Goal: Task Accomplishment & Management: Manage account settings

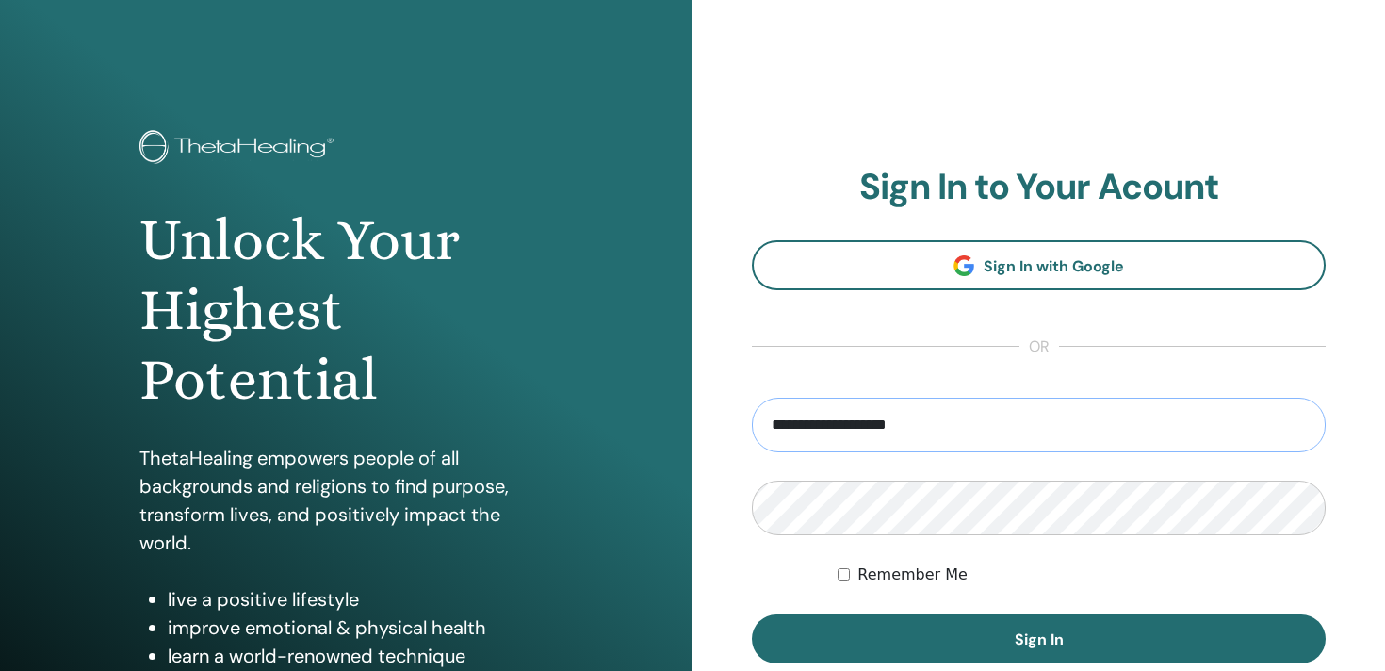
type input "**********"
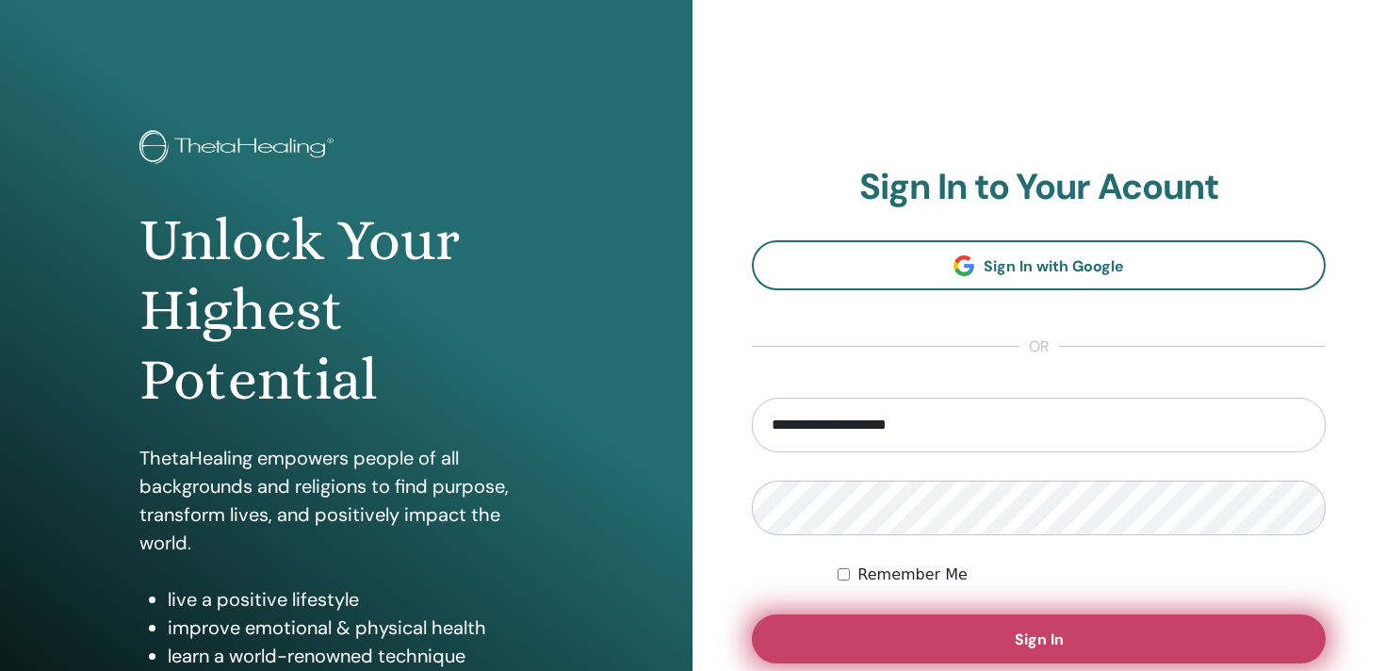
click at [1039, 636] on span "Sign In" at bounding box center [1038, 639] width 49 height 20
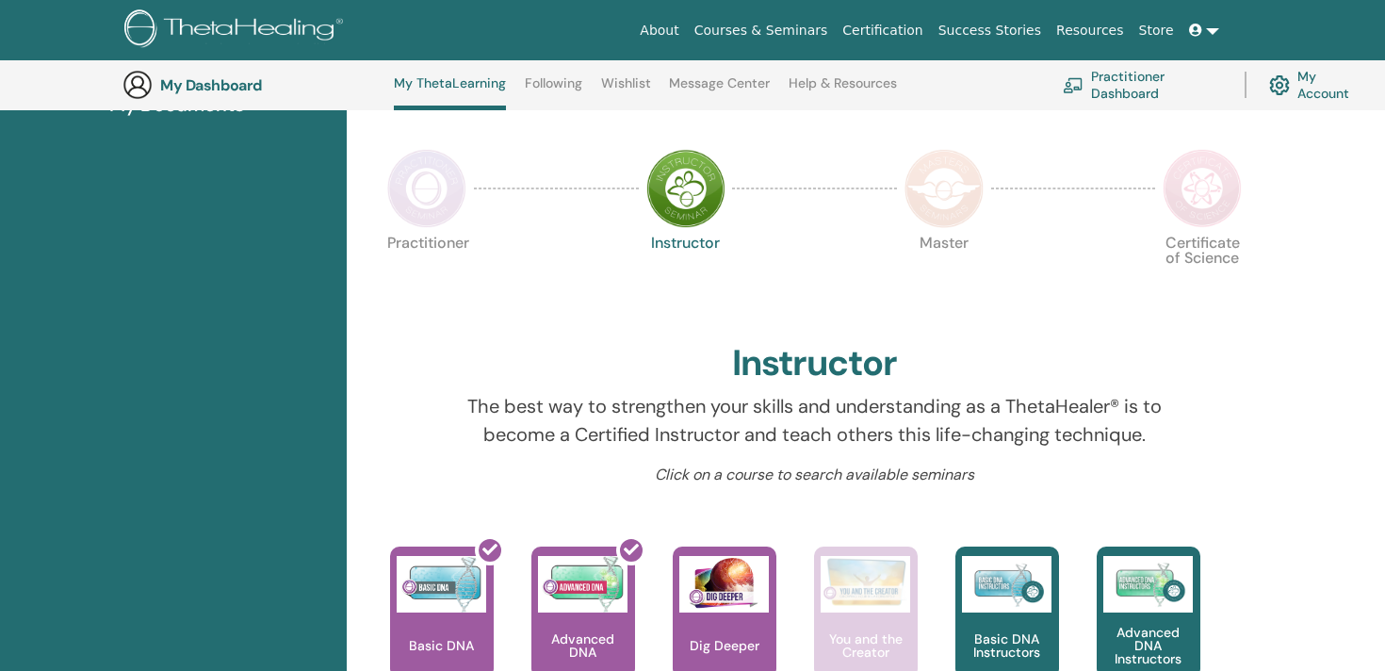
scroll to position [356, 0]
click at [422, 201] on img at bounding box center [426, 189] width 79 height 79
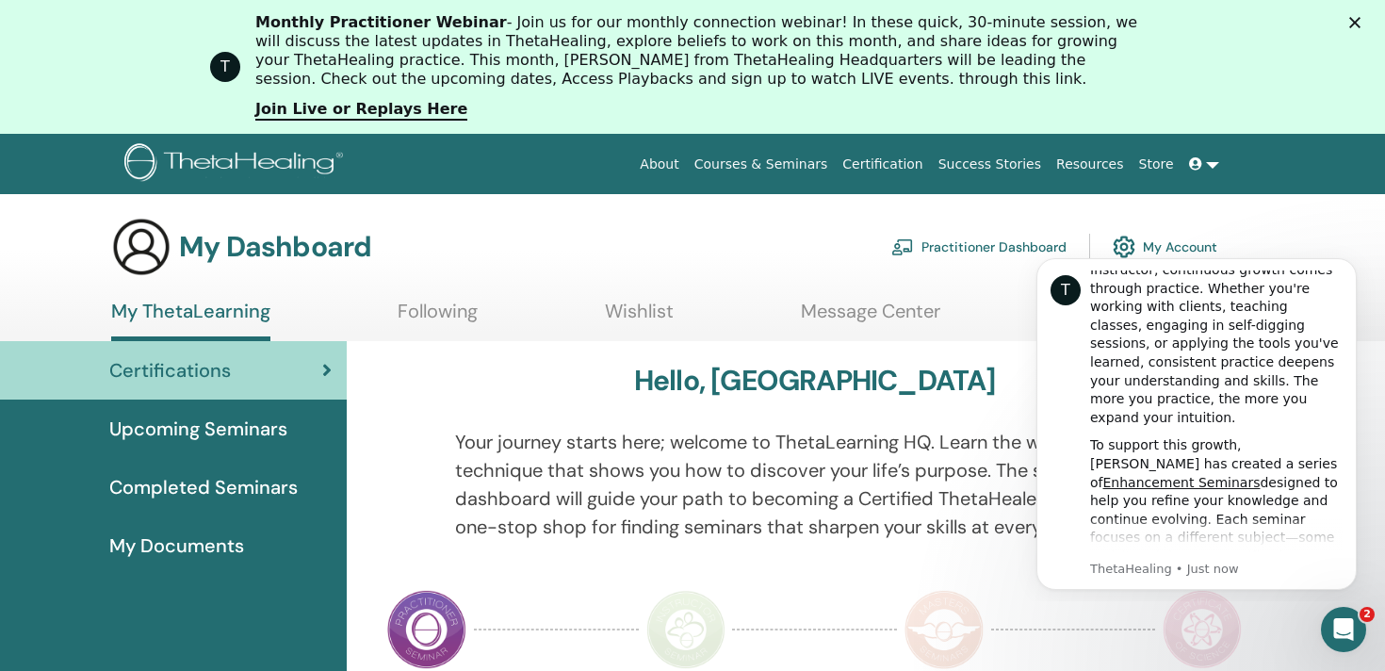
scroll to position [51, 0]
click at [1353, 264] on icon "Dismiss notification" at bounding box center [1351, 263] width 10 height 10
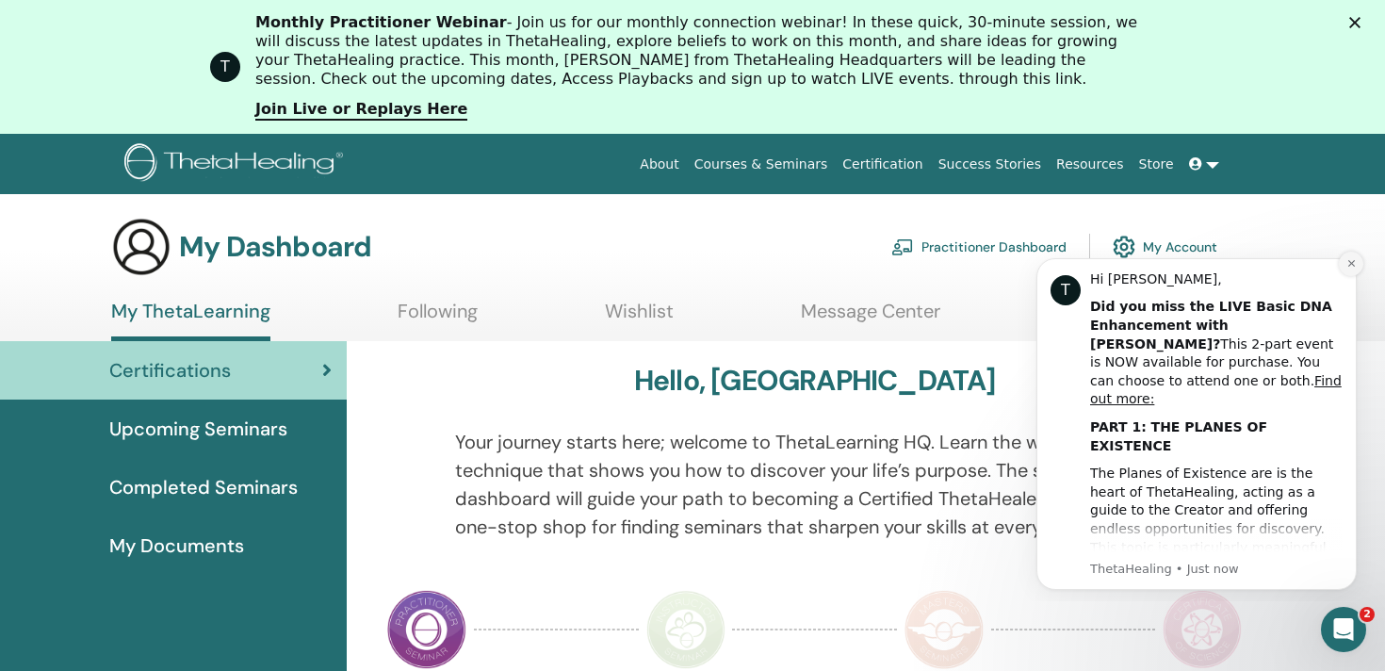
click at [1354, 266] on icon "Dismiss notification" at bounding box center [1350, 263] width 7 height 7
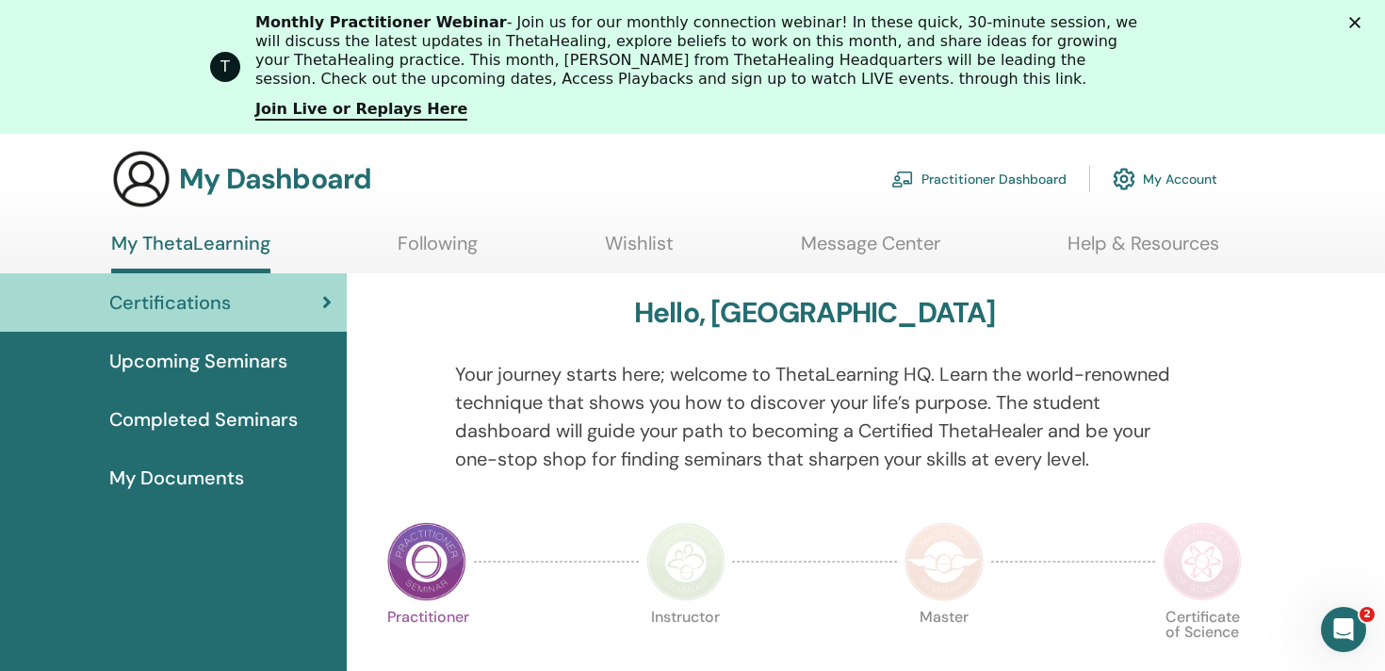
scroll to position [73, 0]
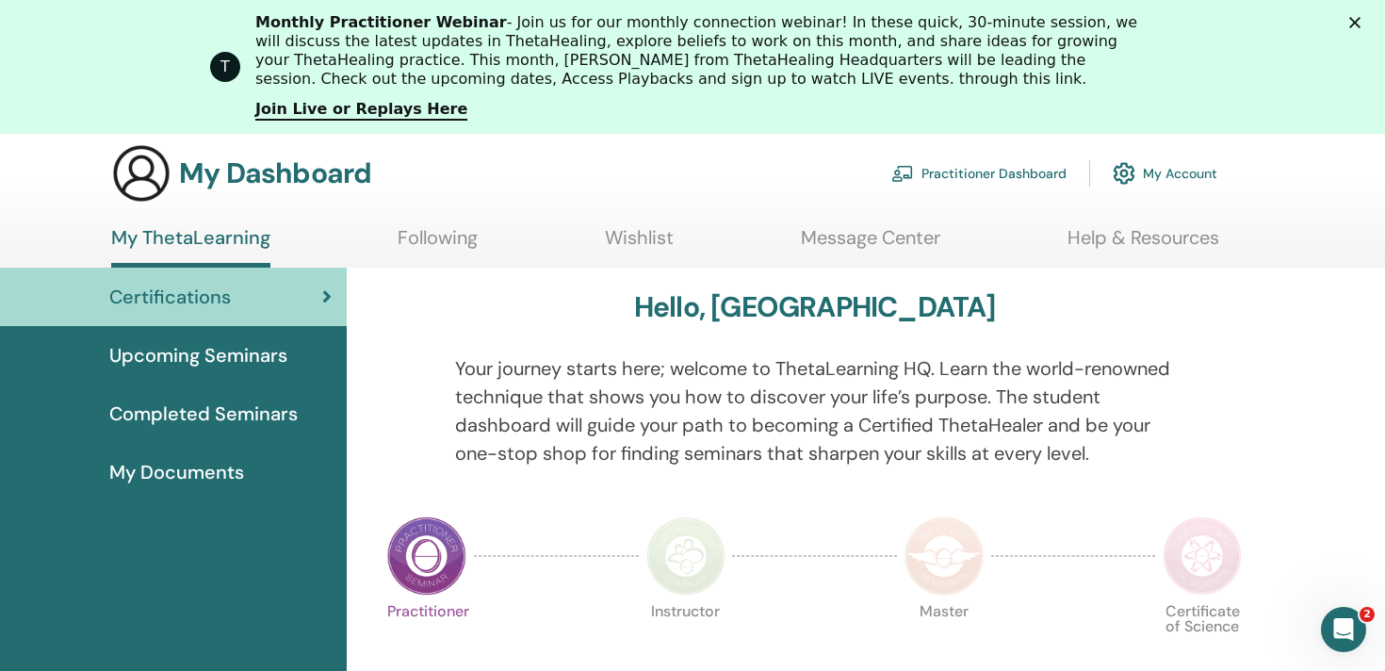
click at [1187, 173] on link "My Account" at bounding box center [1164, 173] width 105 height 41
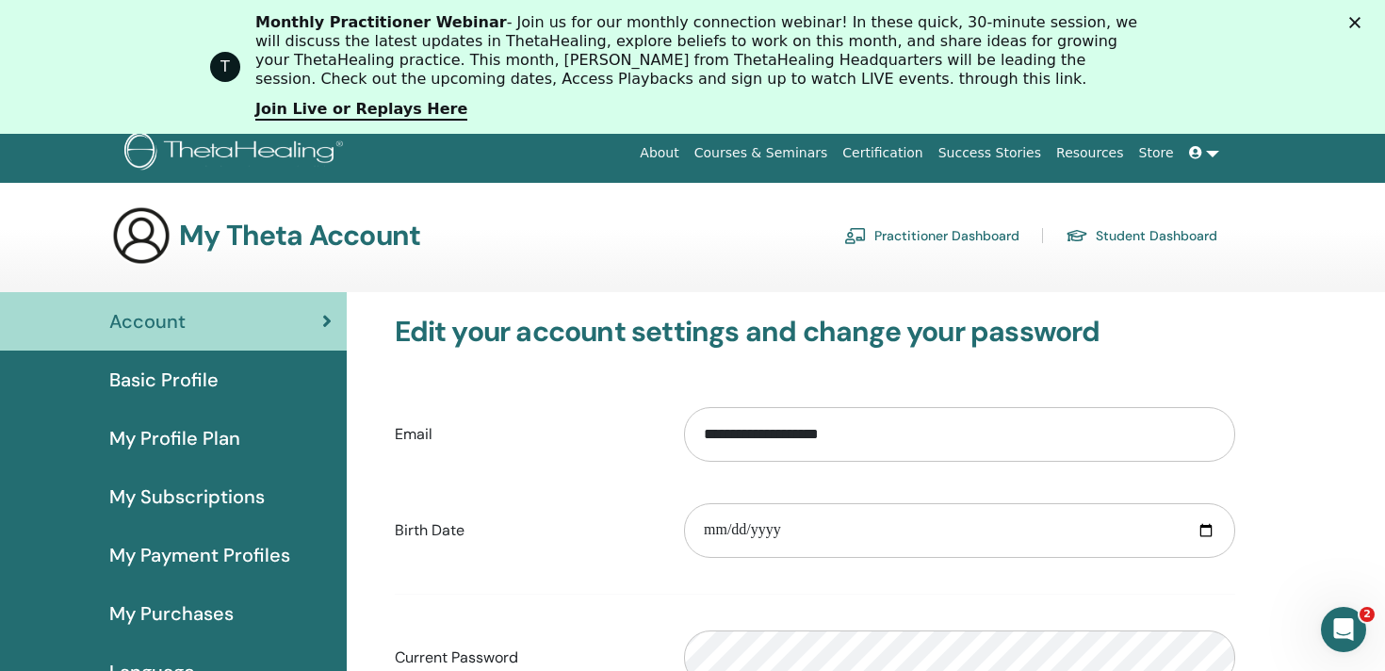
scroll to position [6, 0]
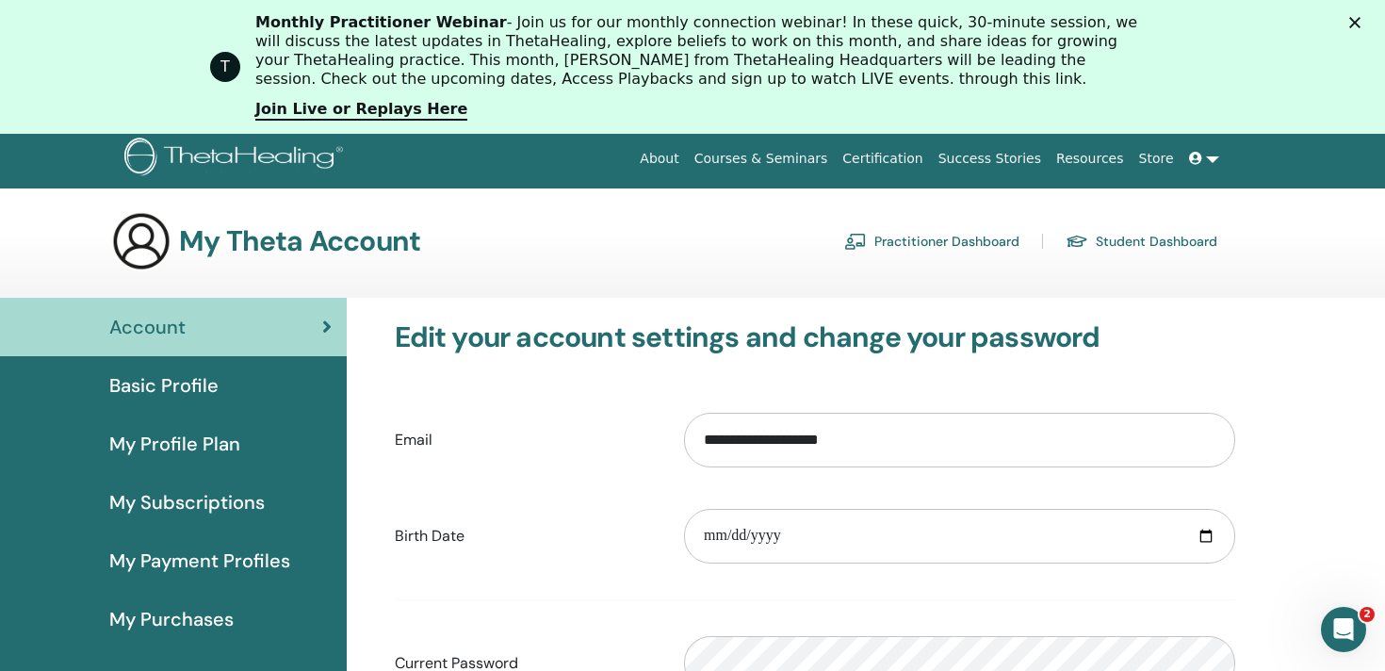
click at [187, 382] on span "Basic Profile" at bounding box center [163, 385] width 109 height 28
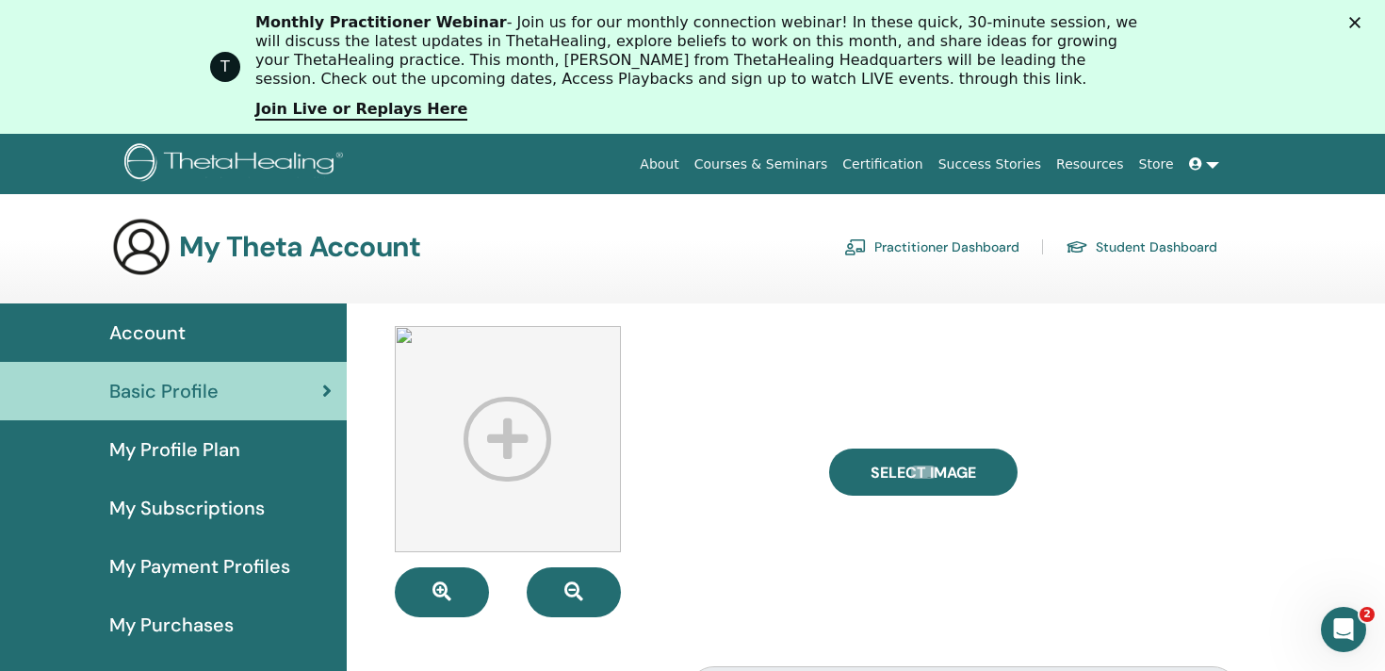
click at [505, 438] on img at bounding box center [508, 439] width 226 height 226
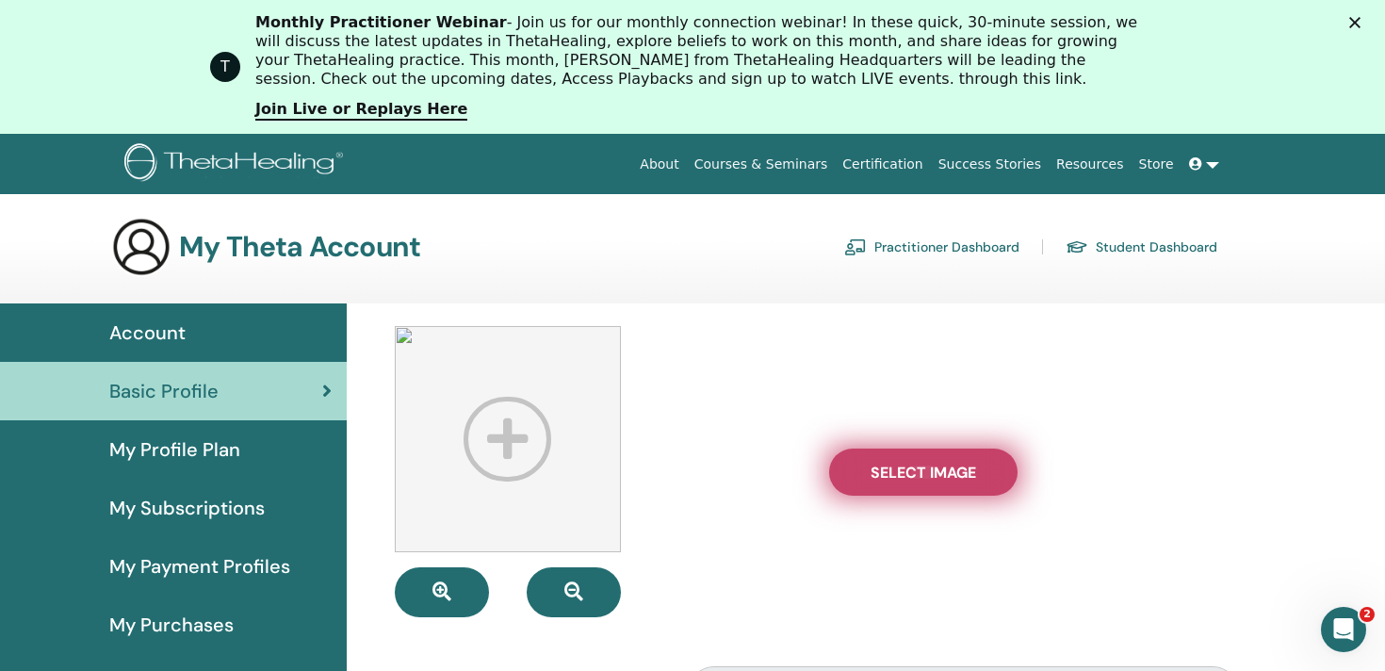
click at [906, 471] on span "Select Image" at bounding box center [922, 472] width 105 height 20
click at [911, 471] on input "Select Image" at bounding box center [923, 471] width 24 height 13
type input "**********"
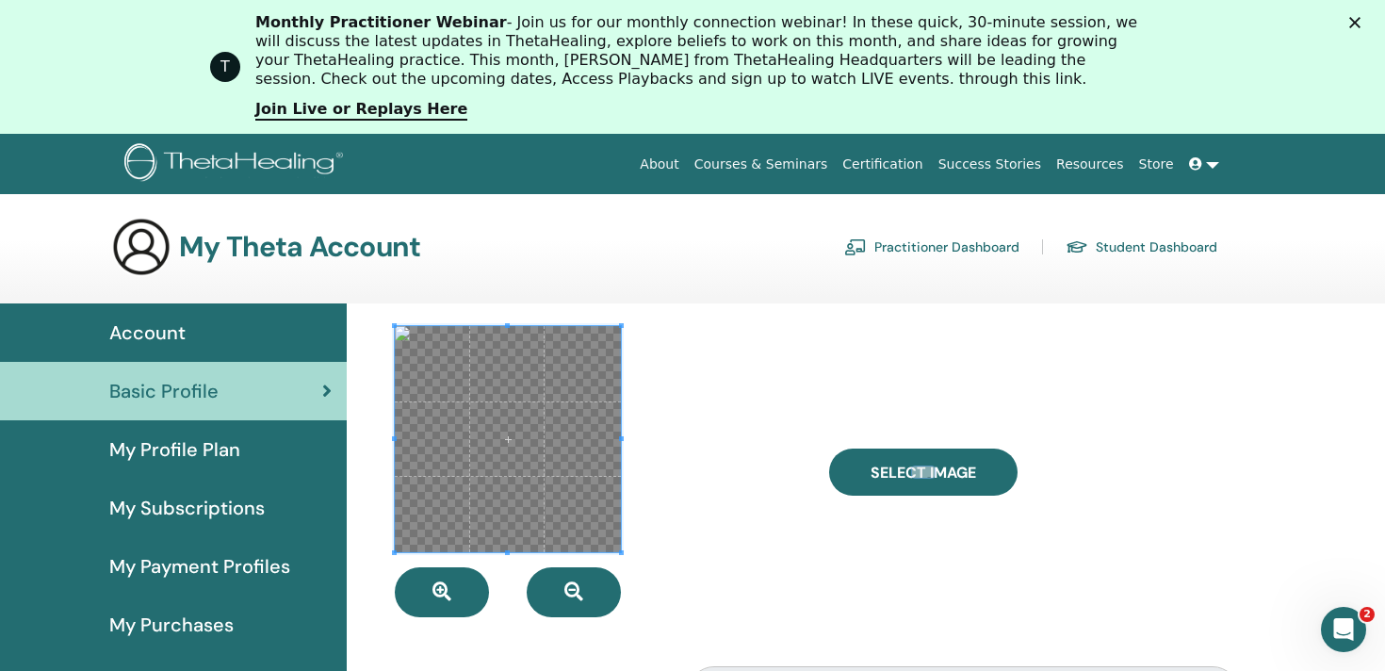
click at [526, 491] on span at bounding box center [508, 439] width 226 height 226
click at [397, 331] on span at bounding box center [508, 439] width 226 height 226
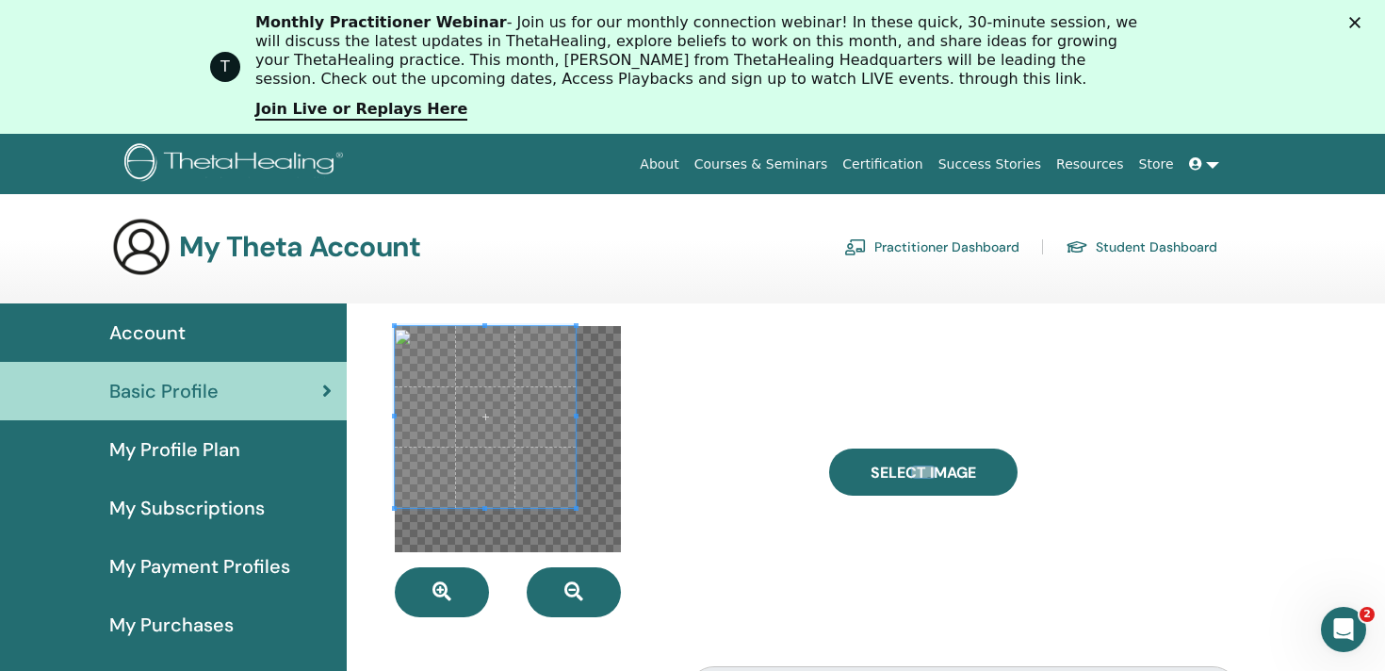
click at [507, 457] on span at bounding box center [499, 423] width 182 height 182
click at [717, 532] on div at bounding box center [598, 471] width 434 height 291
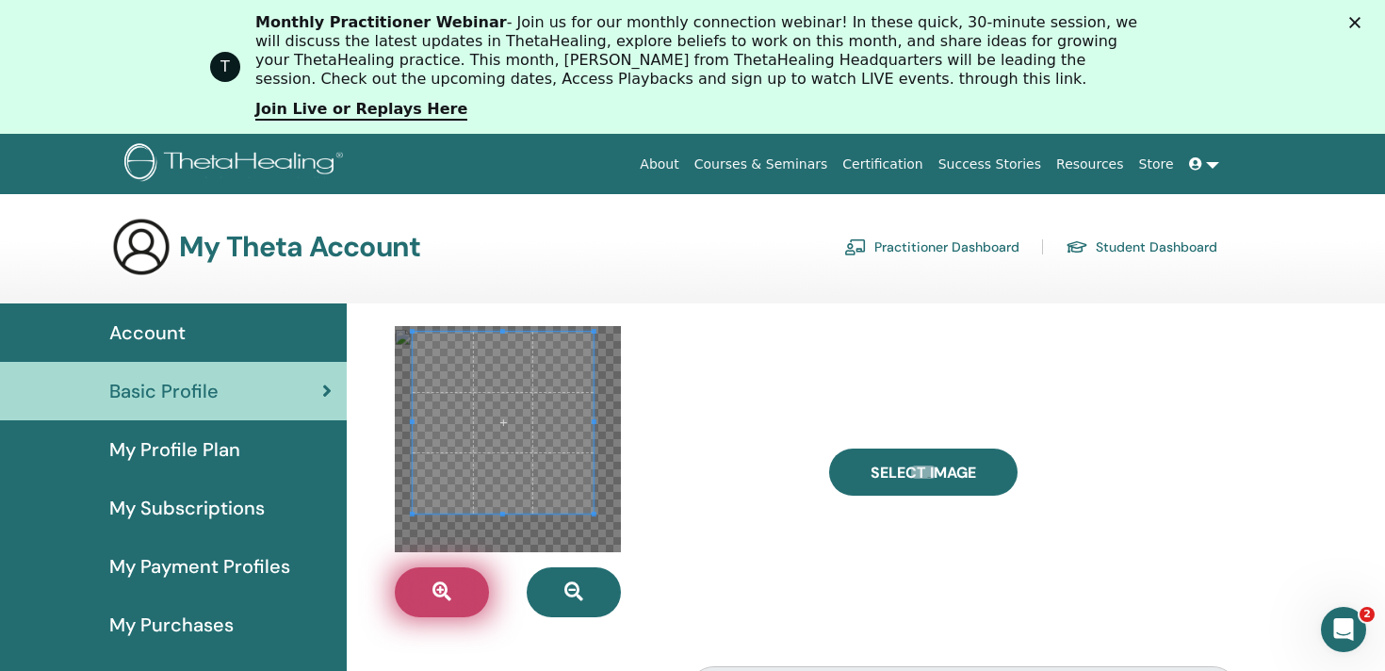
click at [445, 586] on icon "button" at bounding box center [441, 591] width 19 height 19
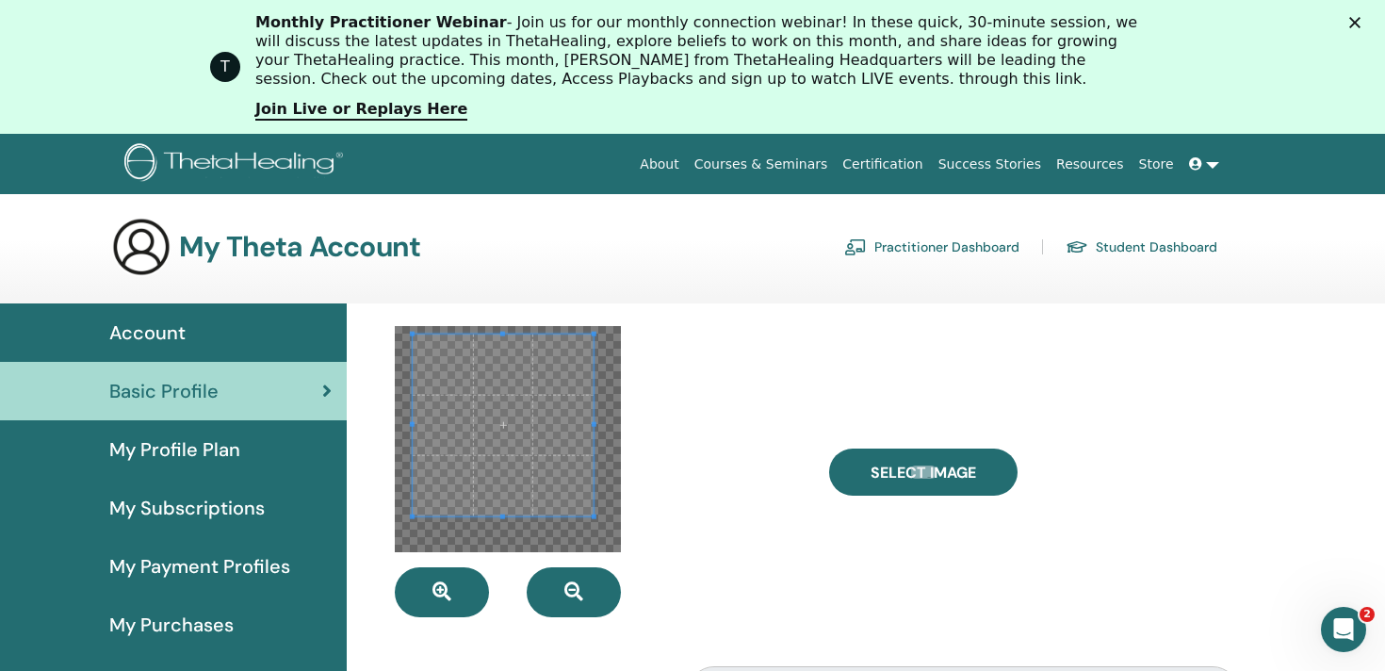
click at [508, 511] on span at bounding box center [503, 425] width 182 height 182
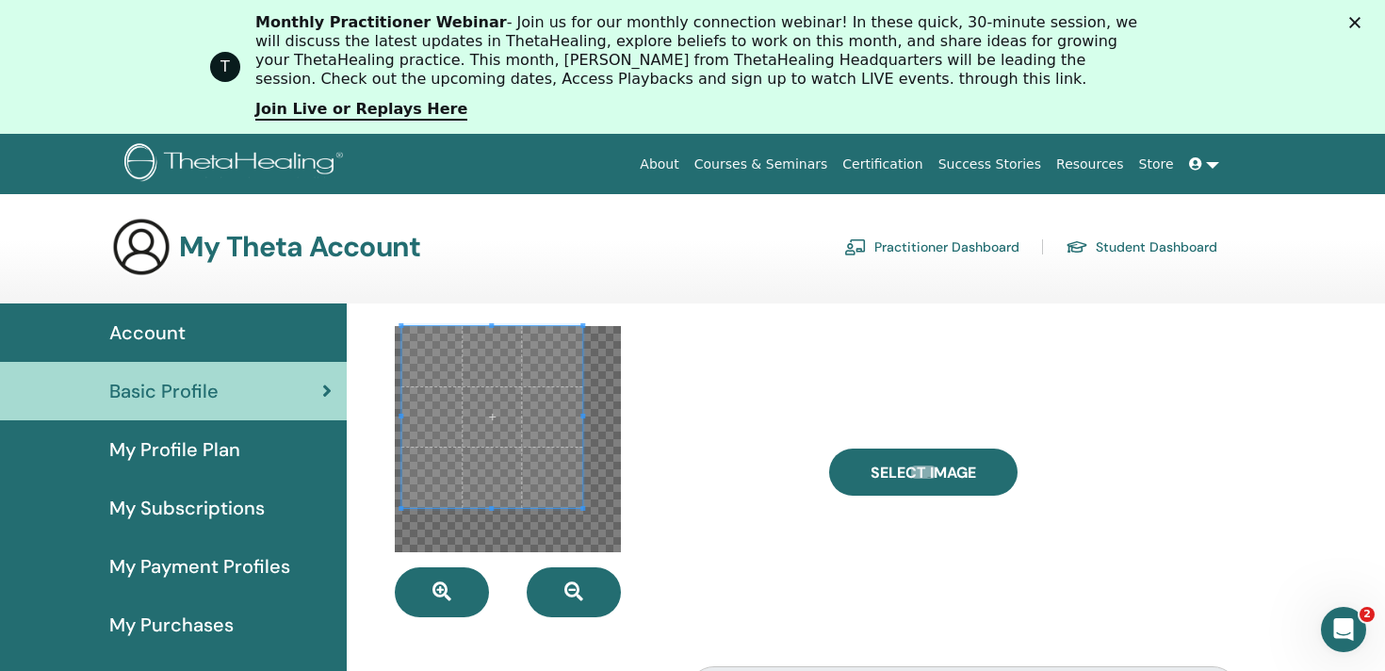
click at [528, 368] on span at bounding box center [492, 417] width 182 height 182
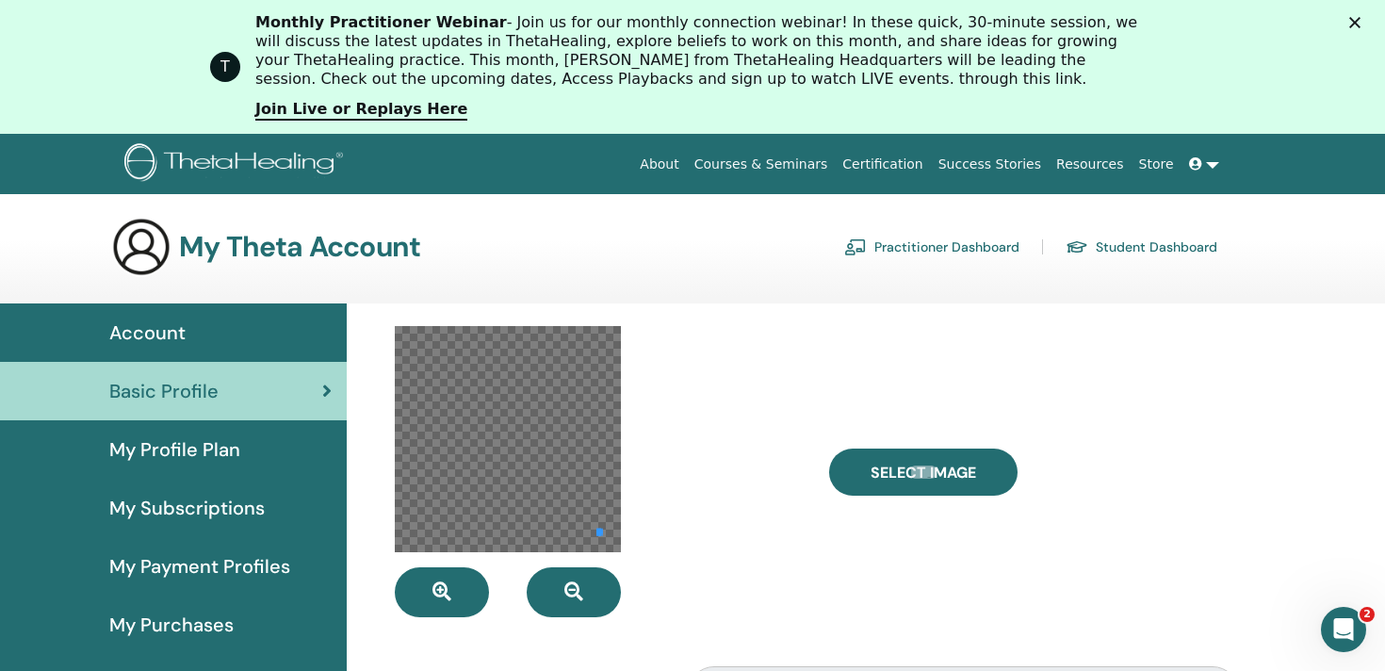
click at [598, 543] on div at bounding box center [508, 439] width 226 height 226
click at [767, 533] on div at bounding box center [598, 471] width 434 height 291
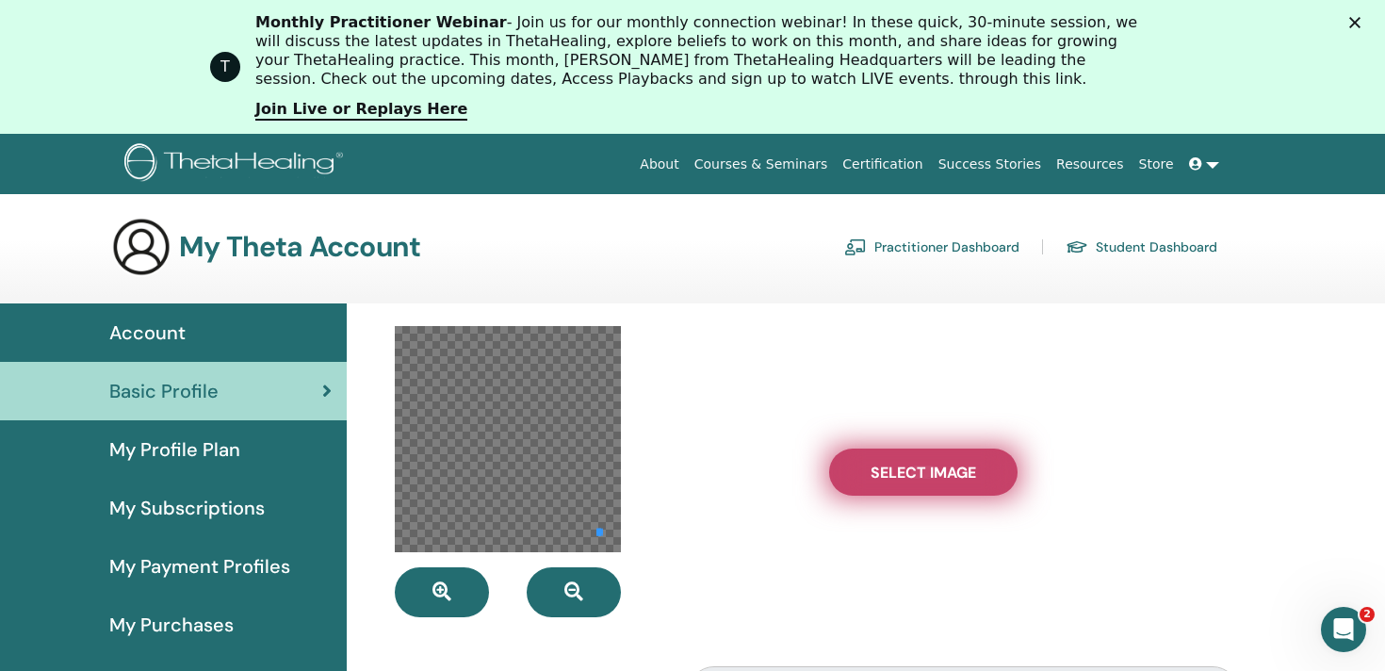
click at [941, 477] on span "Select Image" at bounding box center [922, 472] width 105 height 20
click at [935, 477] on input "Select Image" at bounding box center [923, 471] width 24 height 13
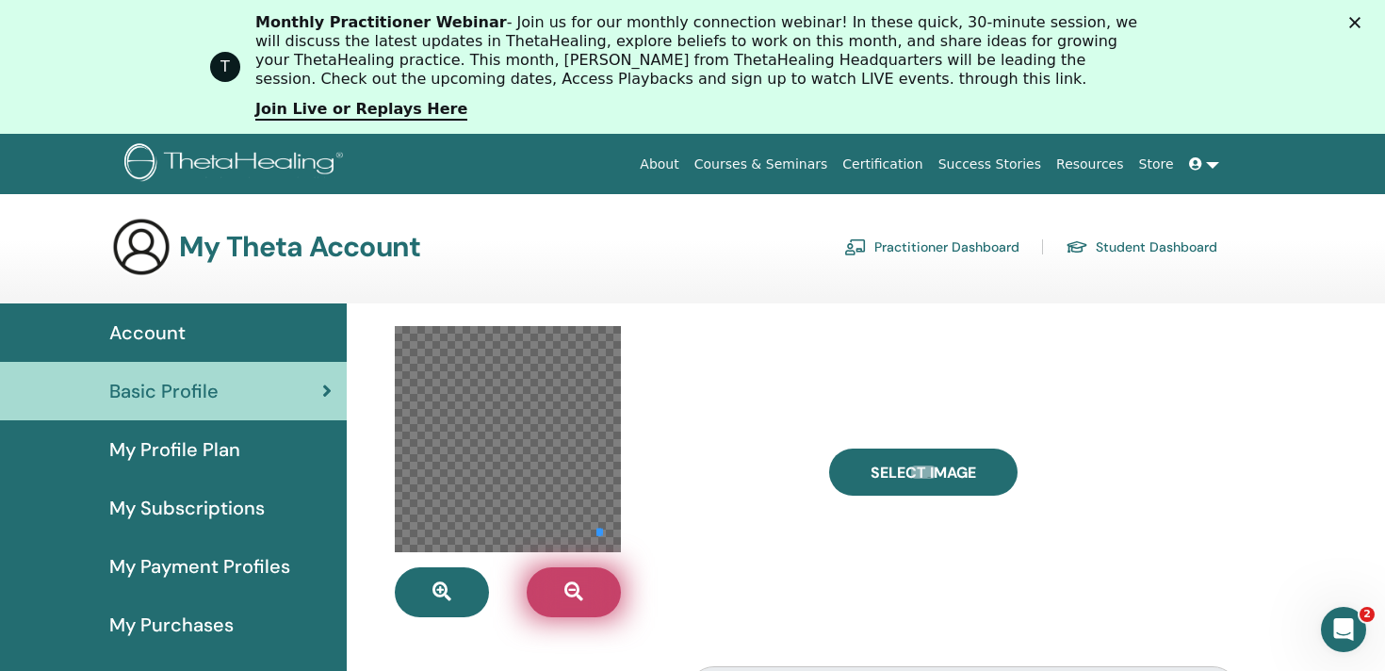
click at [570, 590] on icon "button" at bounding box center [573, 591] width 19 height 19
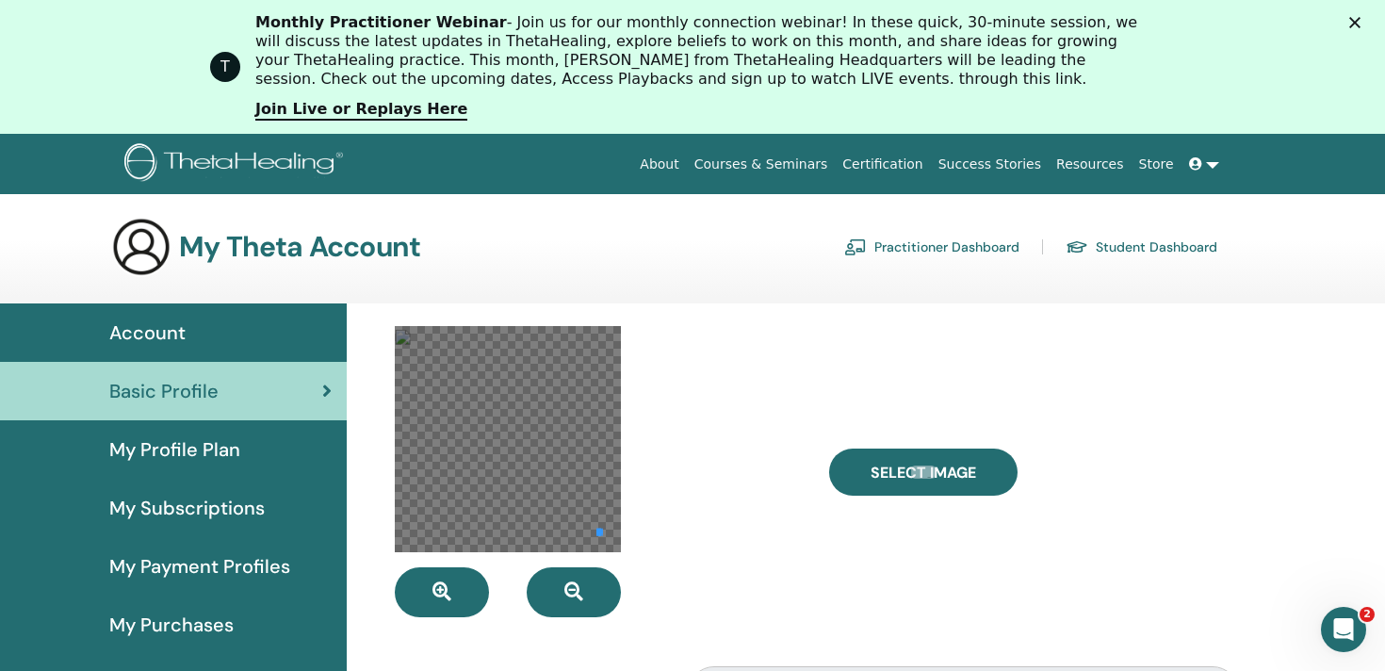
click at [755, 560] on div at bounding box center [598, 471] width 434 height 291
click at [191, 447] on span "My Profile Plan" at bounding box center [174, 449] width 131 height 28
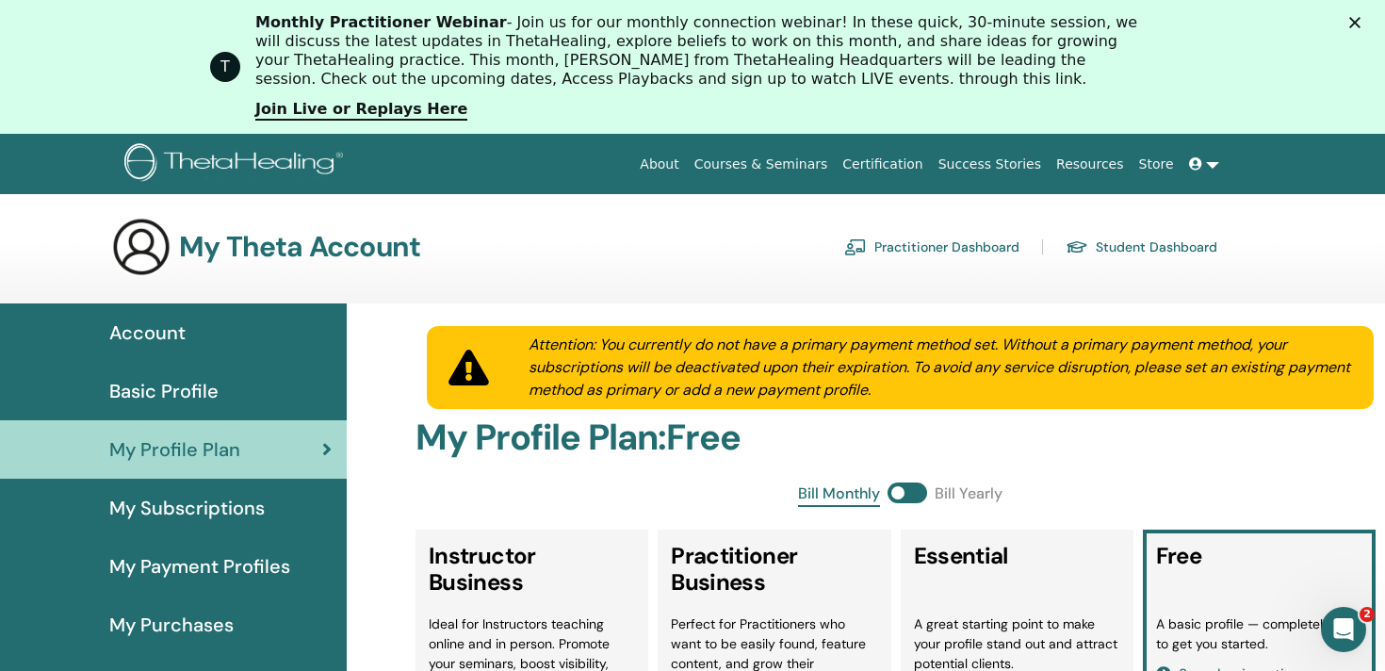
click at [176, 386] on span "Basic Profile" at bounding box center [163, 391] width 109 height 28
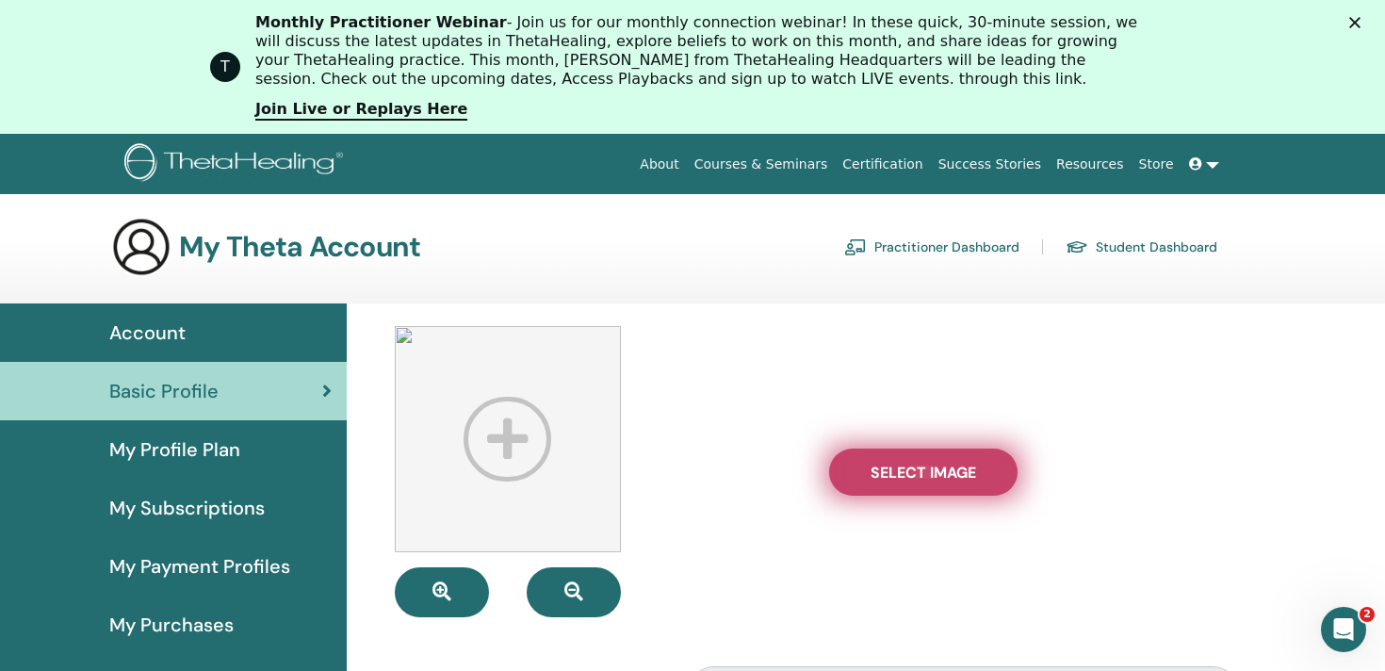
click at [902, 476] on span "Select Image" at bounding box center [922, 472] width 105 height 20
click at [911, 476] on input "Select Image" at bounding box center [923, 471] width 24 height 13
